Goal: Information Seeking & Learning: Understand process/instructions

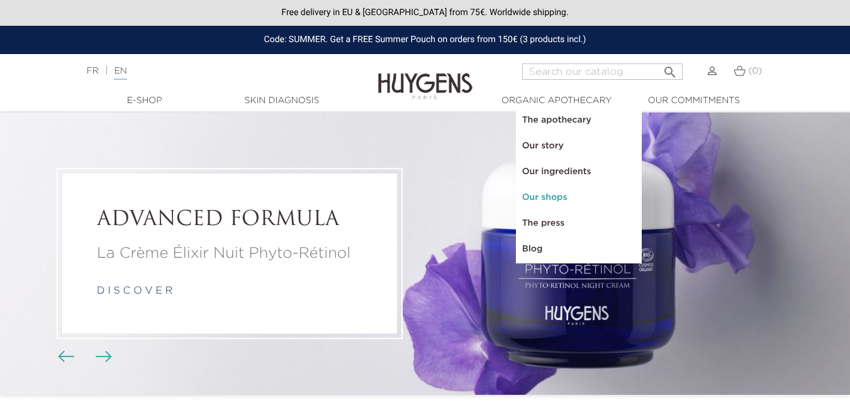
click at [550, 200] on link "Our shops" at bounding box center [579, 198] width 126 height 26
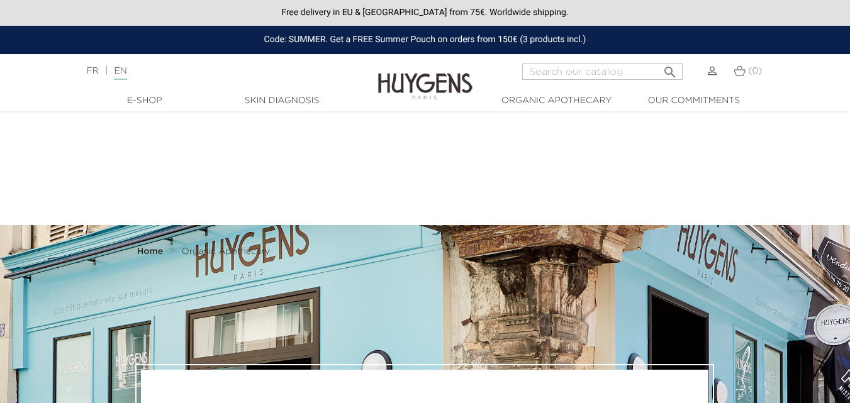
select select "FR"
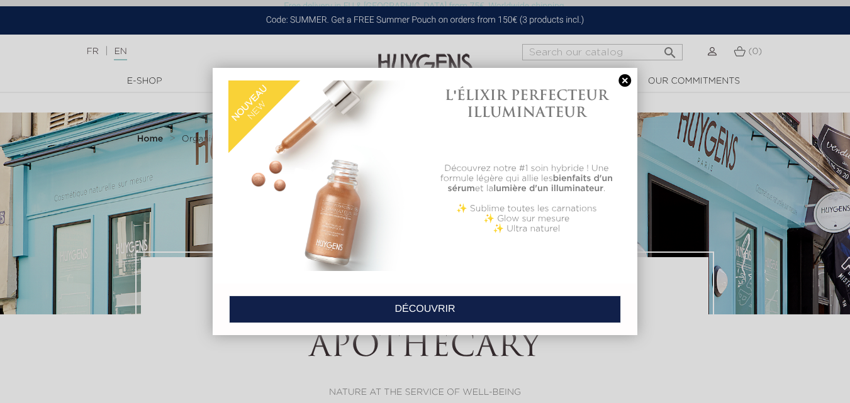
scroll to position [3807, 0]
click at [624, 84] on link at bounding box center [625, 80] width 18 height 13
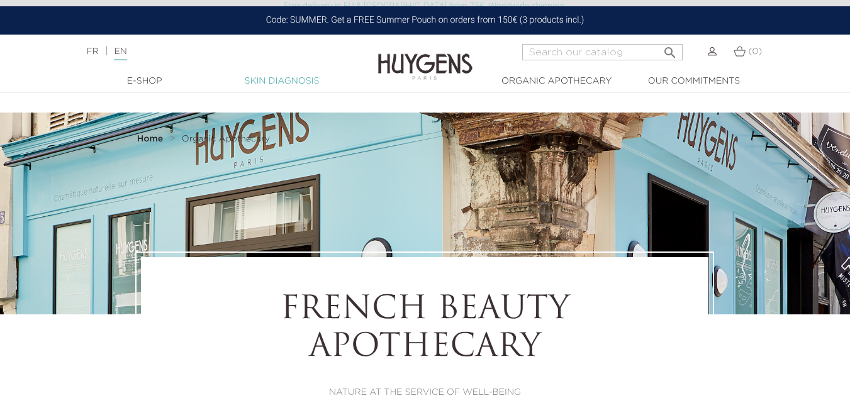
click at [295, 79] on link "Skin Diagnosis" at bounding box center [282, 81] width 126 height 13
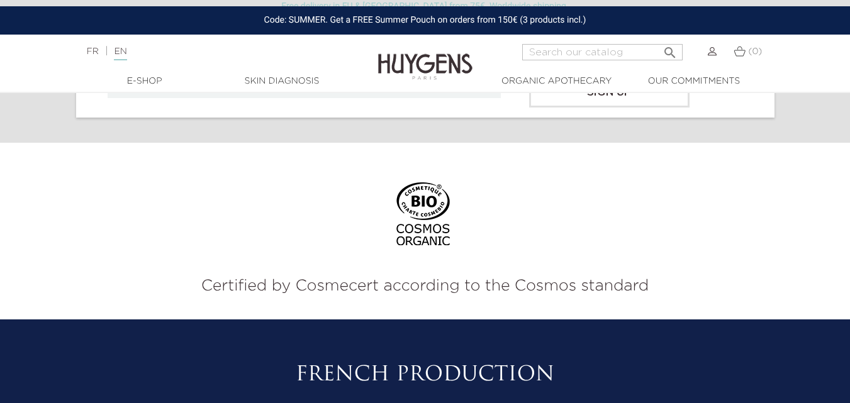
scroll to position [829, 0]
